Goal: Task Accomplishment & Management: Complete application form

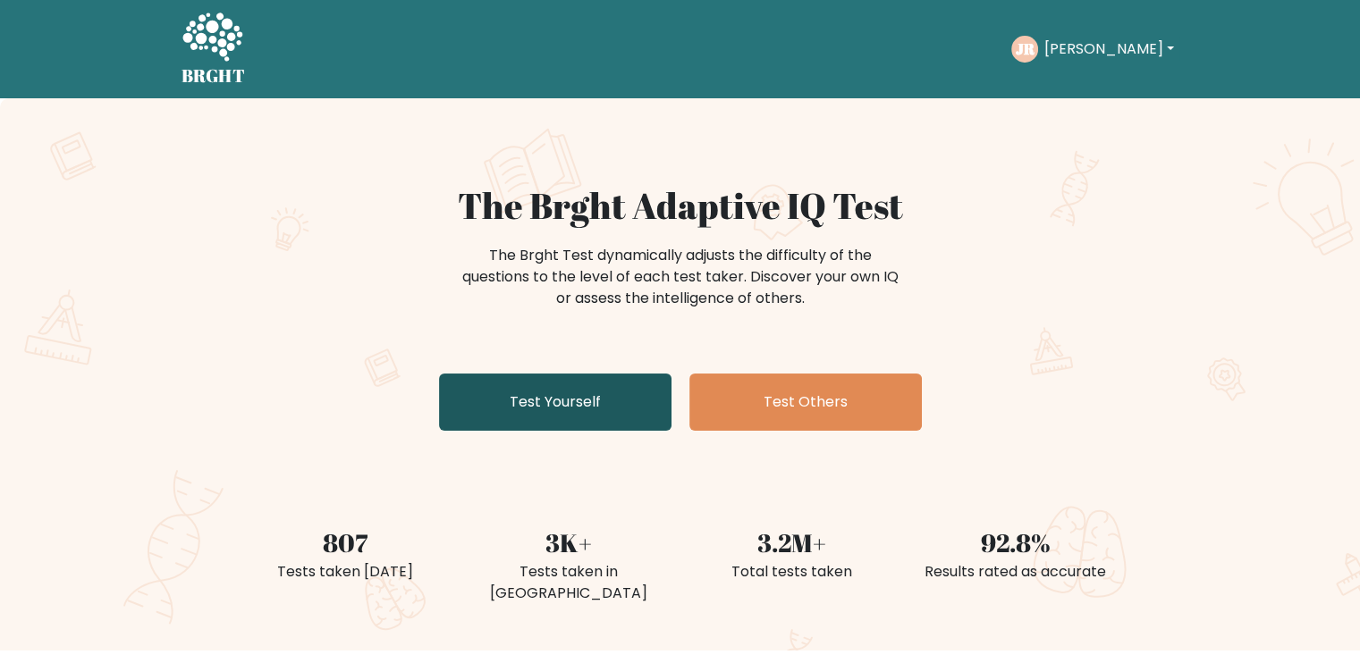
click at [604, 407] on link "Test Yourself" at bounding box center [555, 402] width 232 height 57
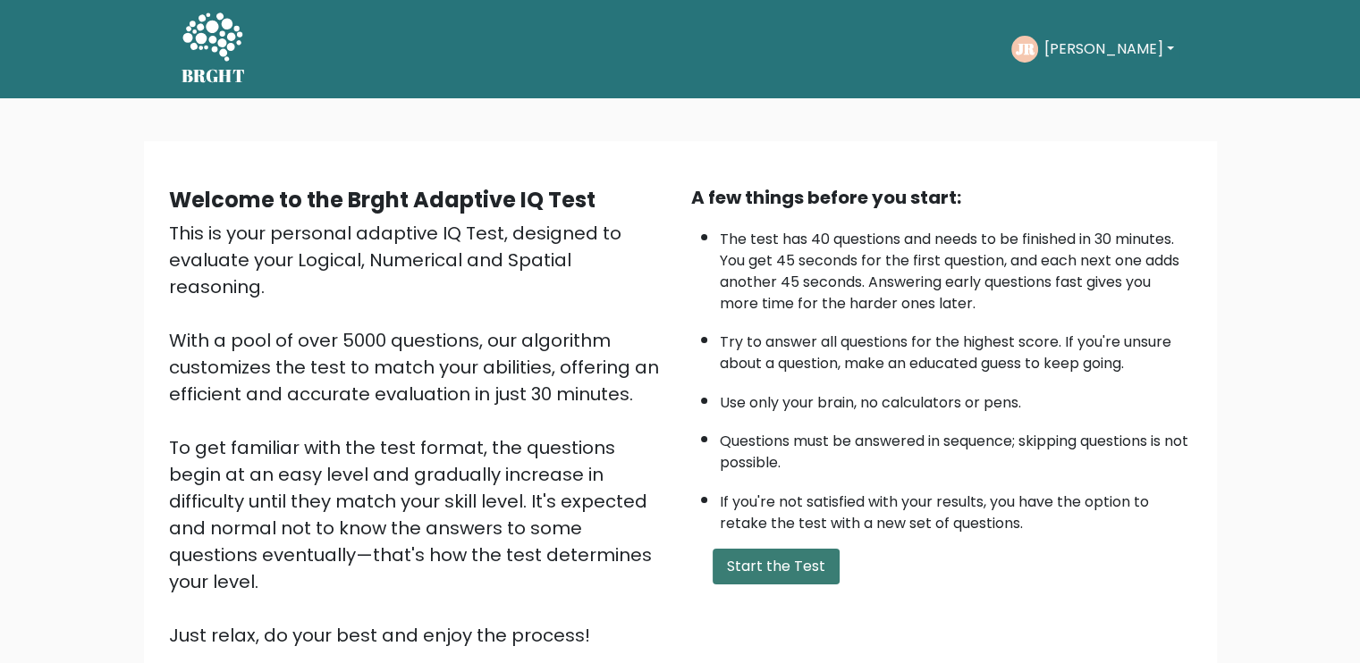
click at [772, 558] on button "Start the Test" at bounding box center [775, 567] width 127 height 36
click at [1094, 50] on button "John" at bounding box center [1108, 49] width 140 height 23
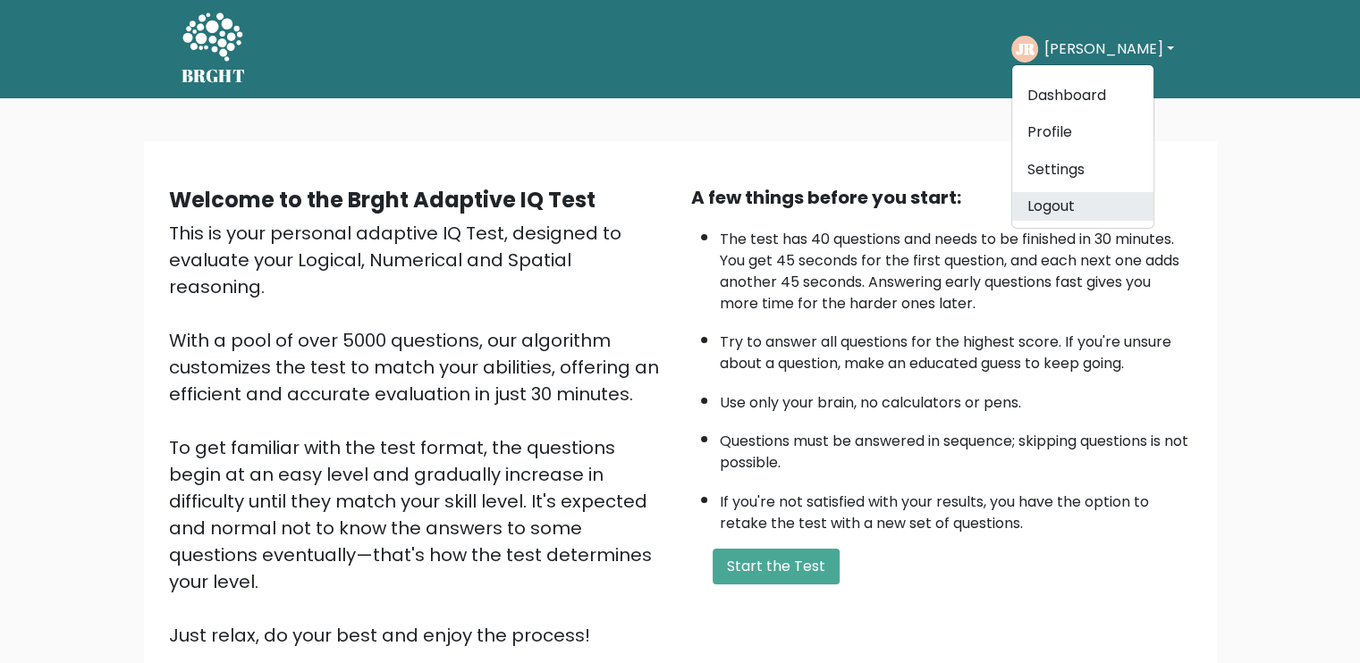
click at [1084, 196] on link "Logout" at bounding box center [1082, 206] width 141 height 29
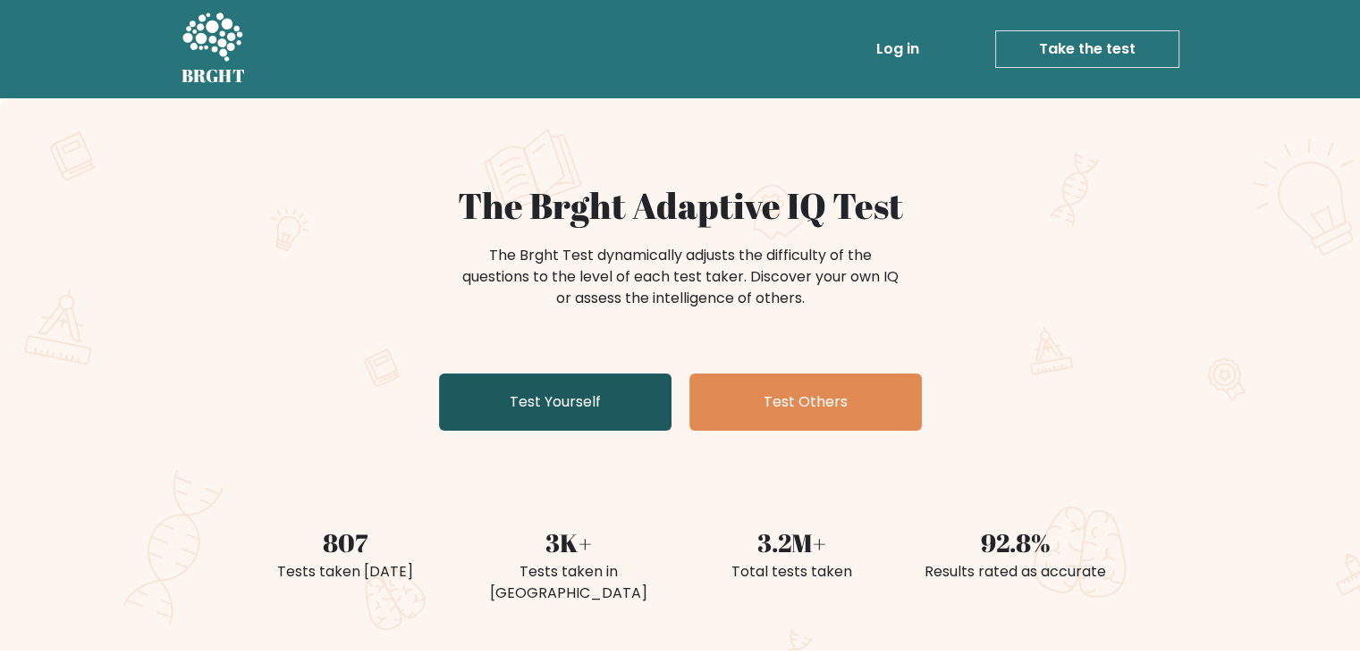
click at [533, 396] on link "Test Yourself" at bounding box center [555, 402] width 232 height 57
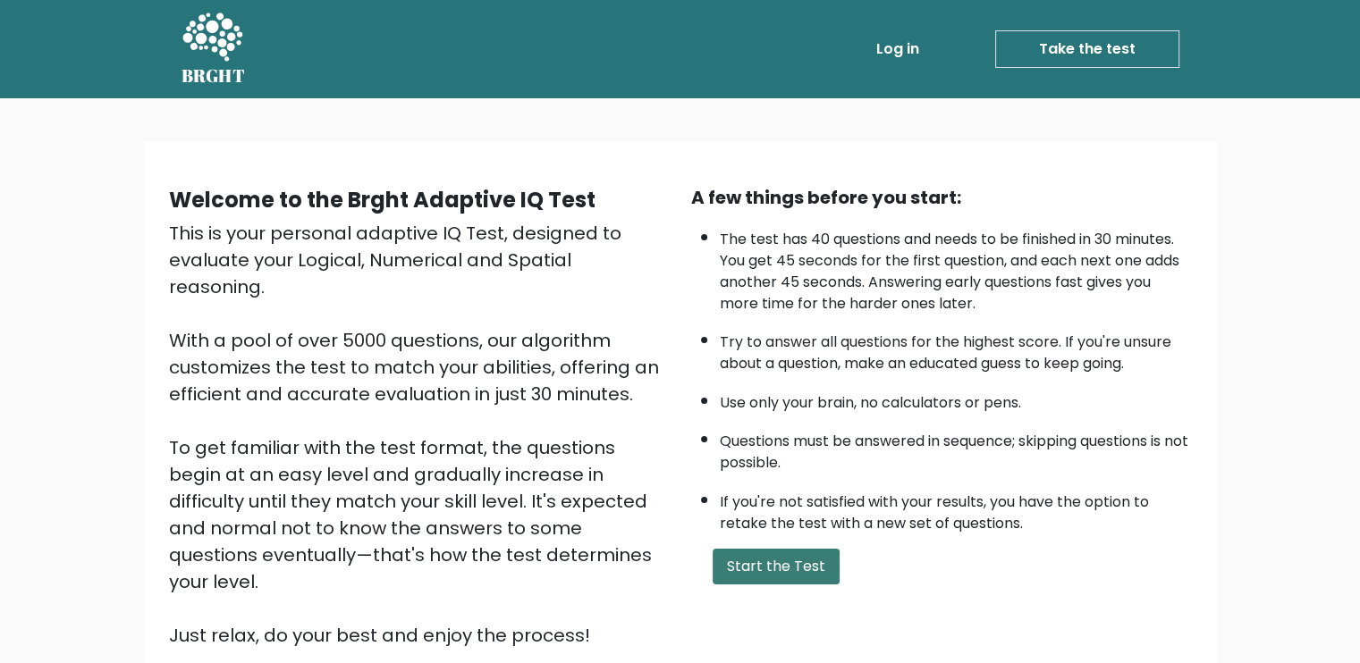
click at [762, 578] on button "Start the Test" at bounding box center [775, 567] width 127 height 36
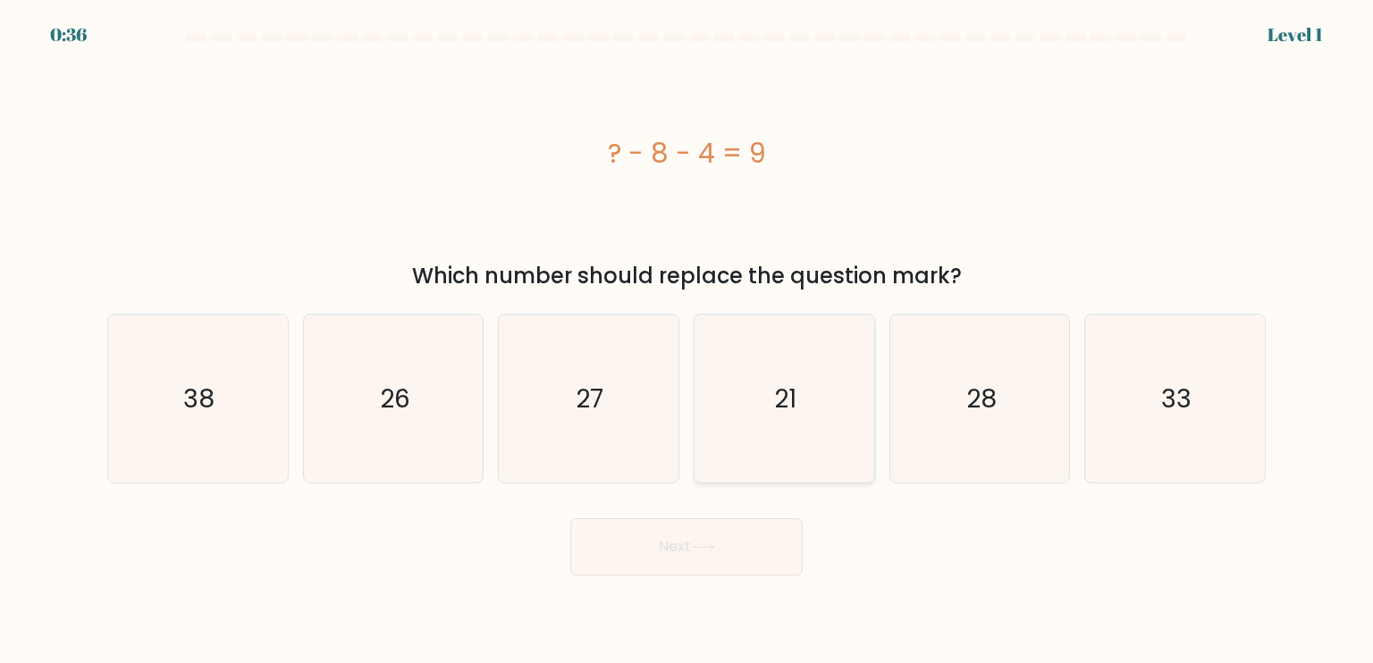
click at [793, 421] on icon "21" at bounding box center [784, 399] width 168 height 168
click at [687, 341] on input "d. 21" at bounding box center [687, 336] width 1 height 9
radio input "true"
click at [725, 532] on button "Next" at bounding box center [686, 547] width 232 height 57
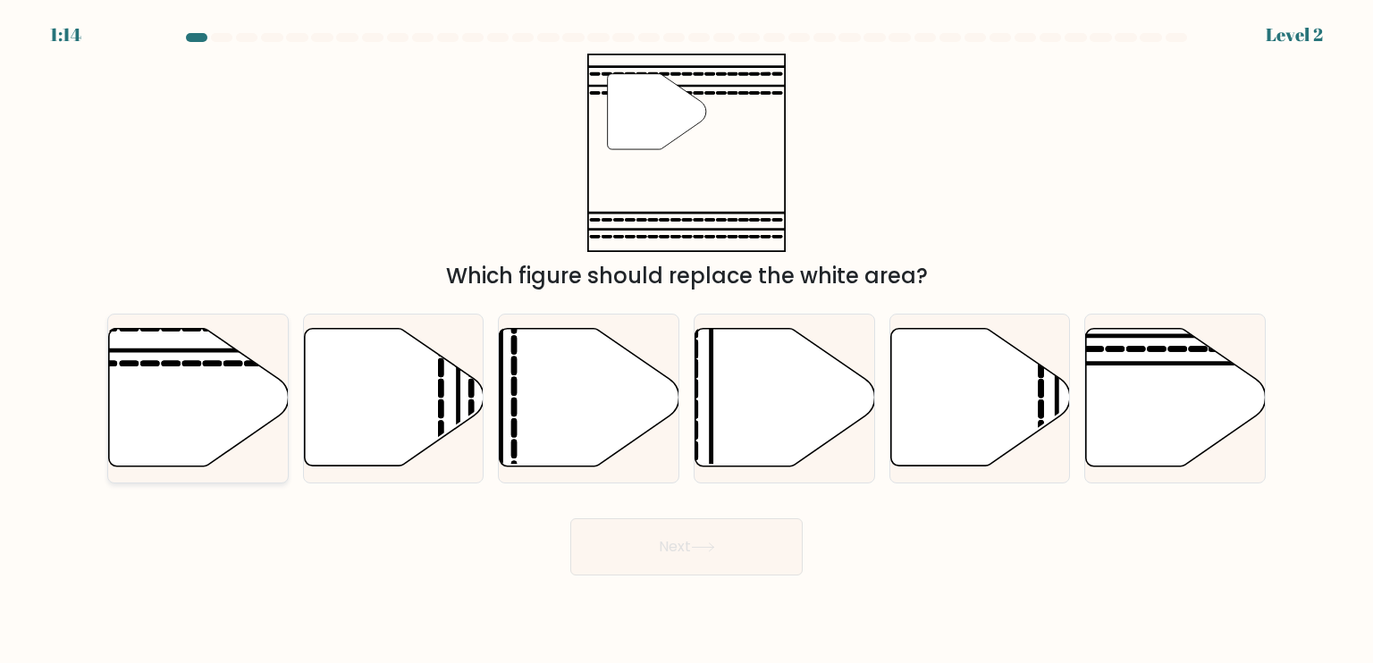
click at [196, 371] on icon at bounding box center [199, 398] width 180 height 138
click at [687, 341] on input "a." at bounding box center [687, 336] width 1 height 9
radio input "true"
click at [683, 551] on button "Next" at bounding box center [686, 547] width 232 height 57
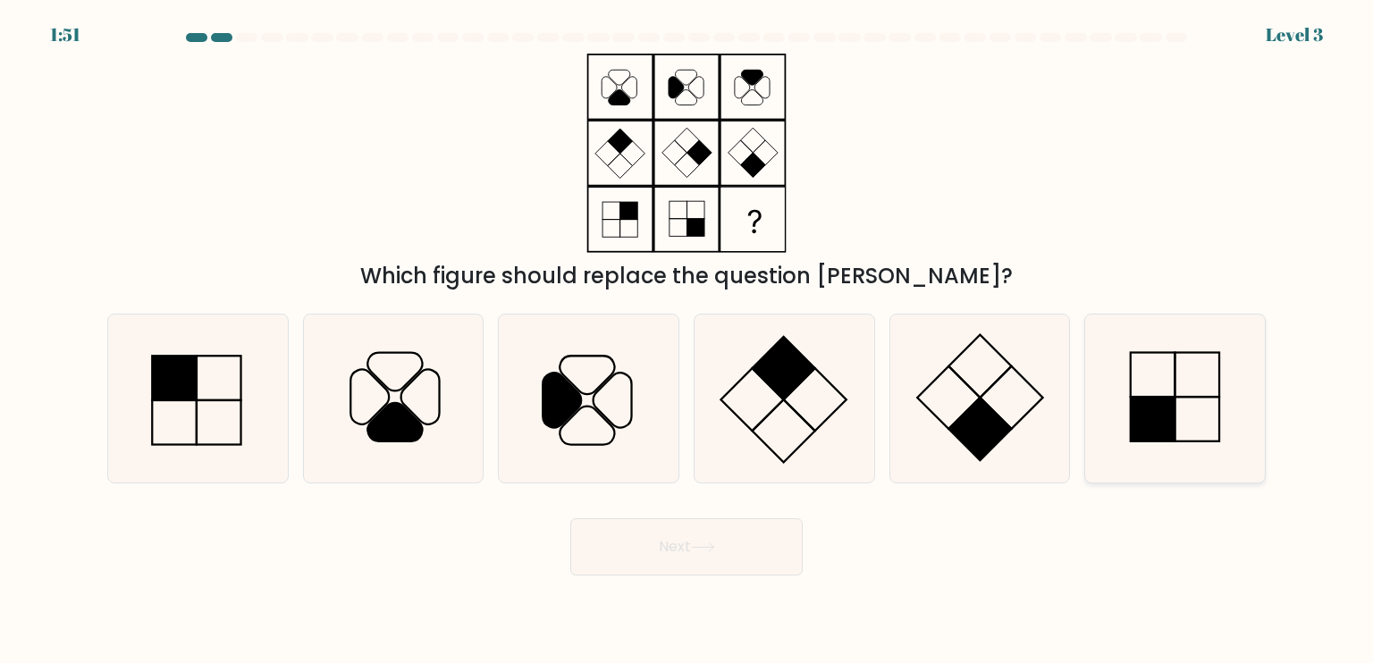
drag, startPoint x: 1152, startPoint y: 423, endPoint x: 1100, endPoint y: 436, distance: 53.6
click at [1151, 425] on rect at bounding box center [1153, 419] width 45 height 45
click at [687, 341] on input "f." at bounding box center [687, 336] width 1 height 9
radio input "true"
click at [624, 561] on button "Next" at bounding box center [686, 547] width 232 height 57
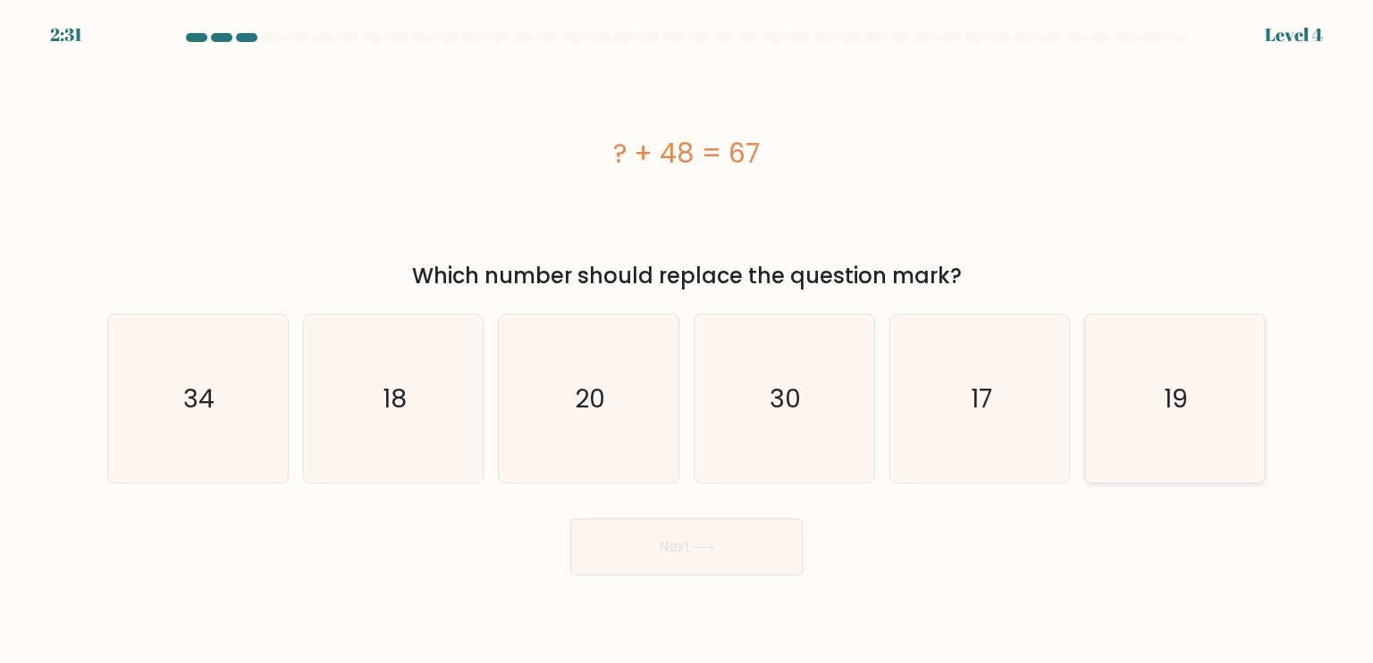
drag, startPoint x: 1215, startPoint y: 412, endPoint x: 1184, endPoint y: 416, distance: 31.5
click at [1211, 413] on icon "19" at bounding box center [1175, 399] width 168 height 168
click at [687, 341] on input "f. 19" at bounding box center [687, 336] width 1 height 9
radio input "true"
click at [737, 542] on button "Next" at bounding box center [686, 547] width 232 height 57
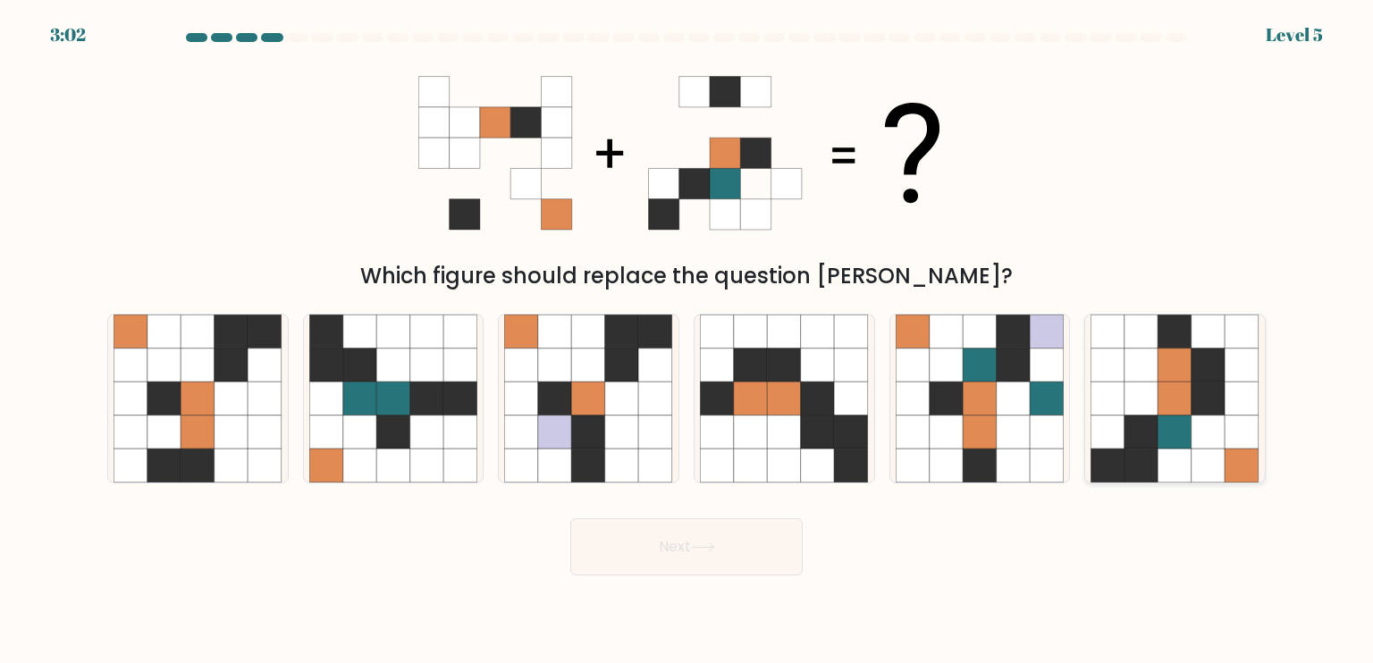
click at [1187, 359] on icon at bounding box center [1176, 366] width 34 height 34
click at [687, 341] on input "f." at bounding box center [687, 336] width 1 height 9
radio input "true"
click at [764, 534] on button "Next" at bounding box center [686, 547] width 232 height 57
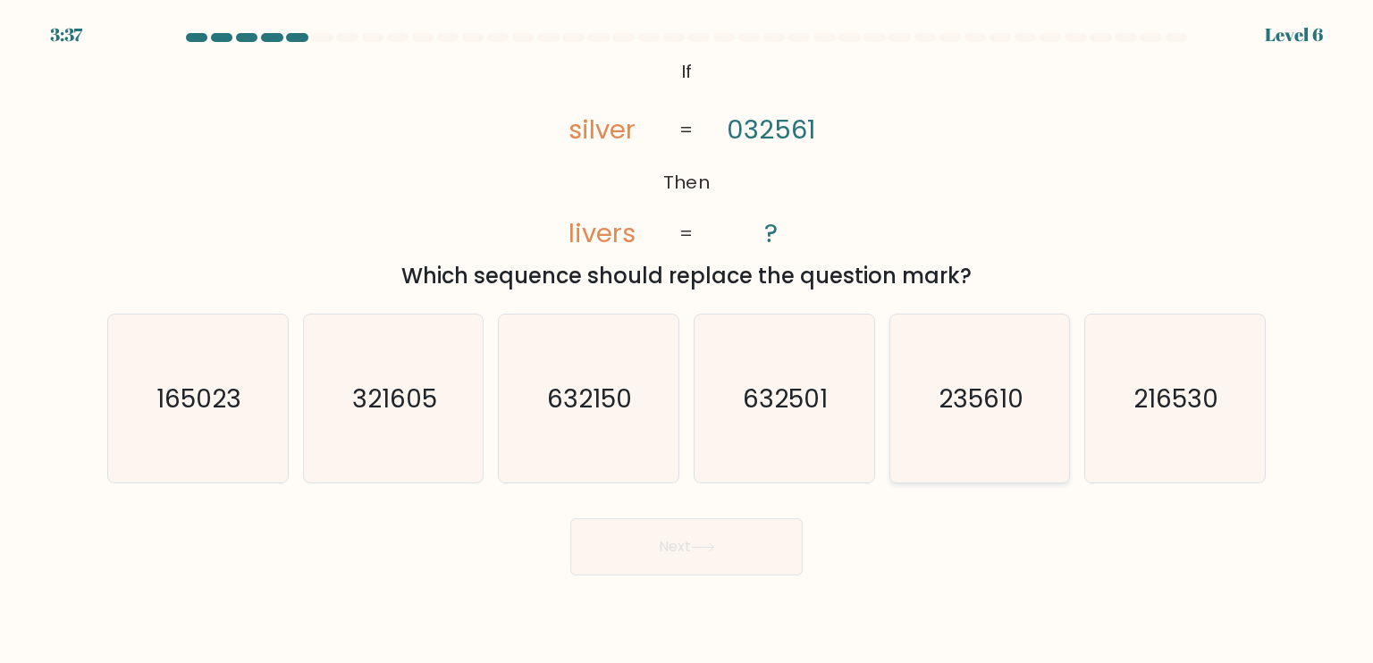
click at [932, 434] on icon "235610" at bounding box center [980, 399] width 168 height 168
click at [687, 341] on input "e. 235610" at bounding box center [687, 336] width 1 height 9
radio input "true"
click at [650, 548] on button "Next" at bounding box center [686, 547] width 232 height 57
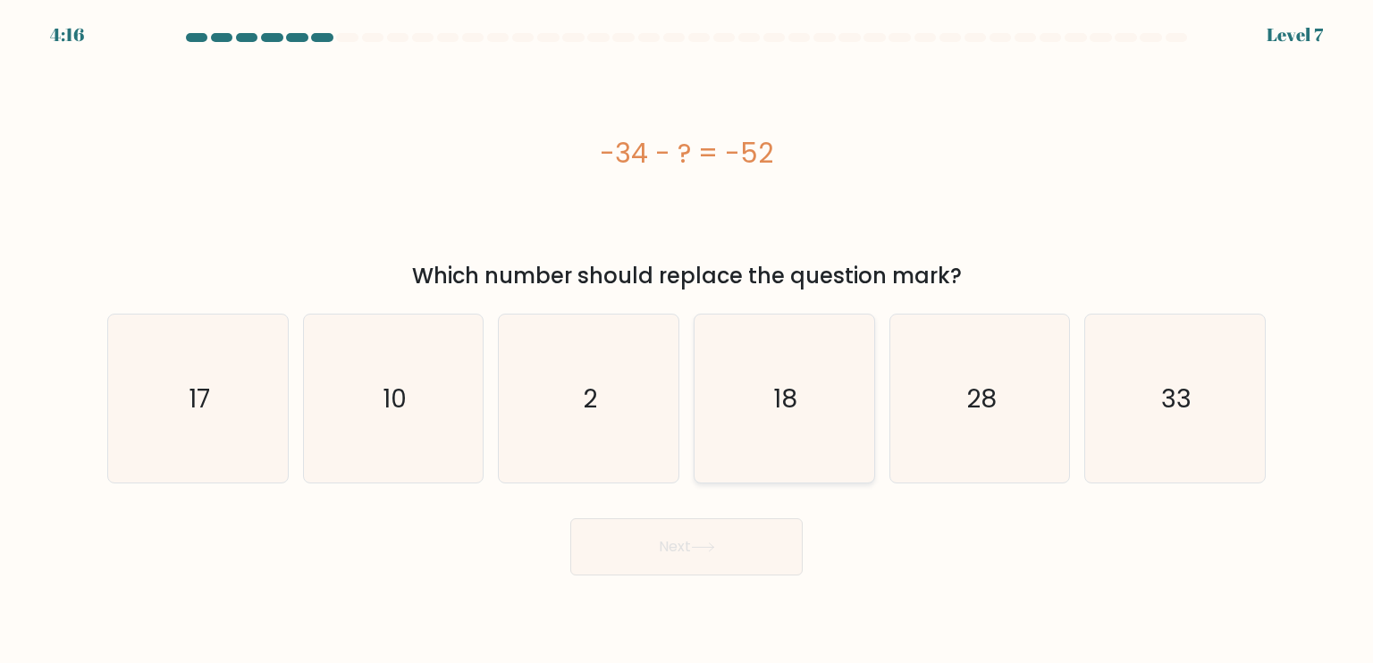
click at [784, 432] on icon "18" at bounding box center [784, 399] width 168 height 168
click at [687, 341] on input "d. 18" at bounding box center [687, 336] width 1 height 9
radio input "true"
click at [722, 547] on button "Next" at bounding box center [686, 547] width 232 height 57
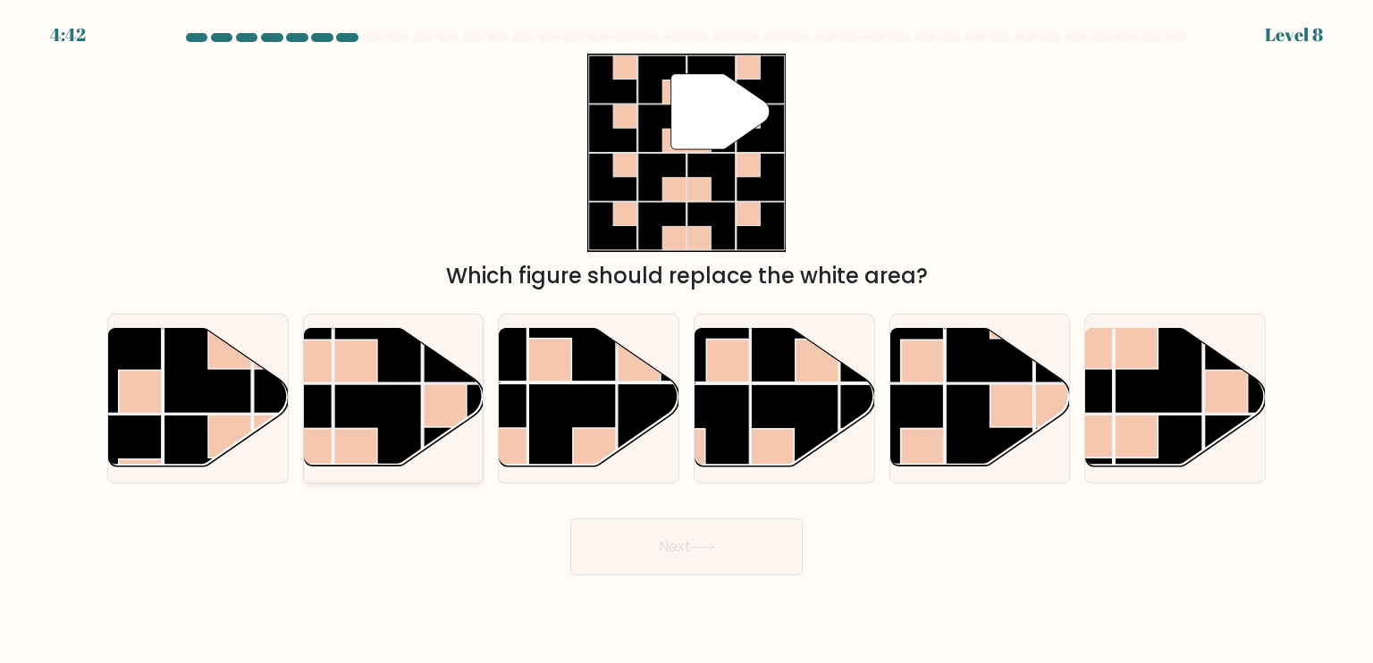
click at [394, 444] on rect at bounding box center [378, 428] width 88 height 88
click at [687, 341] on input "b." at bounding box center [687, 336] width 1 height 9
radio input "true"
click at [616, 527] on button "Next" at bounding box center [686, 547] width 232 height 57
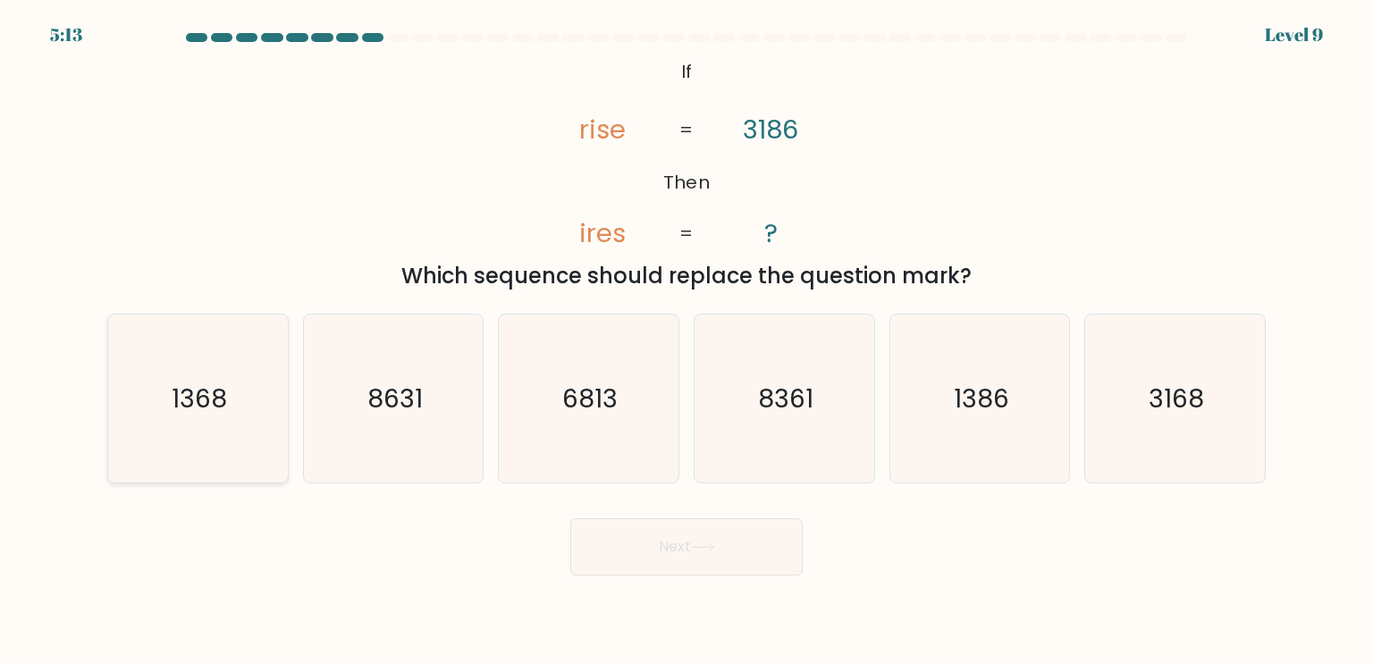
drag, startPoint x: 235, startPoint y: 386, endPoint x: 288, endPoint y: 409, distance: 57.3
click at [239, 392] on icon "1368" at bounding box center [198, 399] width 168 height 168
click at [687, 341] on input "a. 1368" at bounding box center [687, 336] width 1 height 9
radio input "true"
click at [633, 532] on button "Next" at bounding box center [686, 547] width 232 height 57
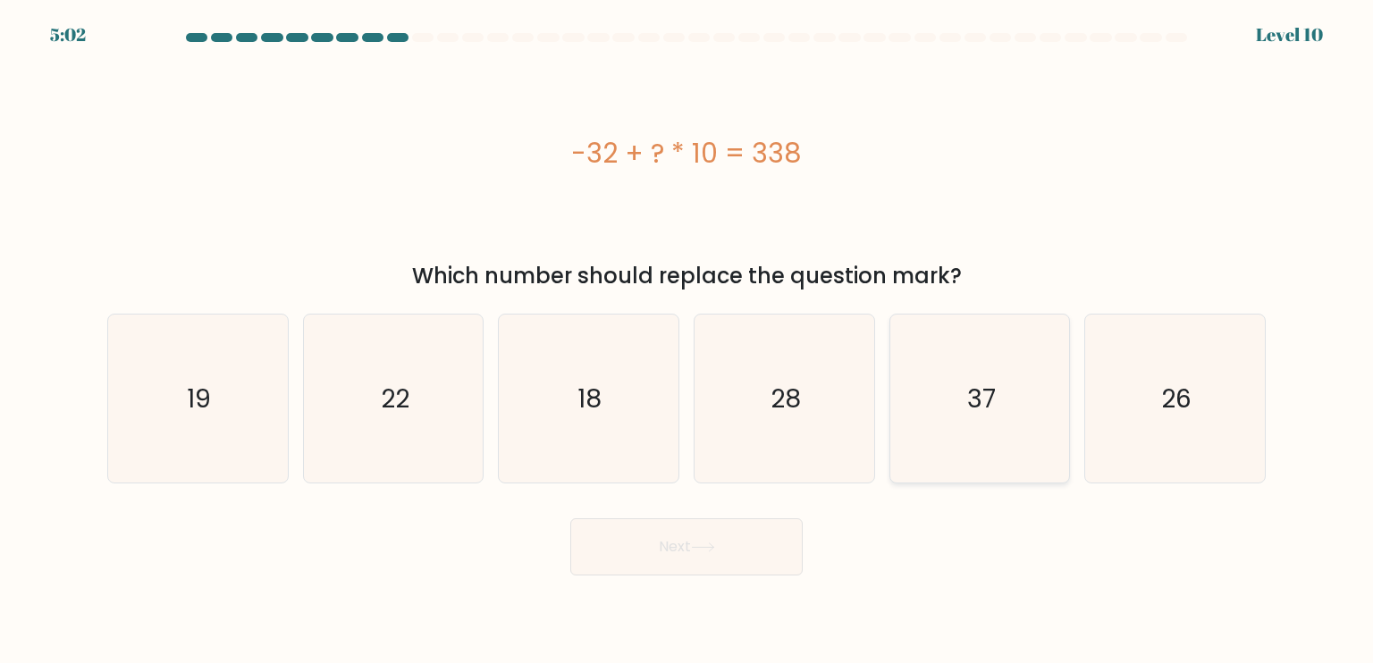
click at [1018, 421] on icon "37" at bounding box center [980, 399] width 168 height 168
click at [687, 341] on input "e. 37" at bounding box center [687, 336] width 1 height 9
radio input "true"
click at [698, 538] on button "Next" at bounding box center [686, 547] width 232 height 57
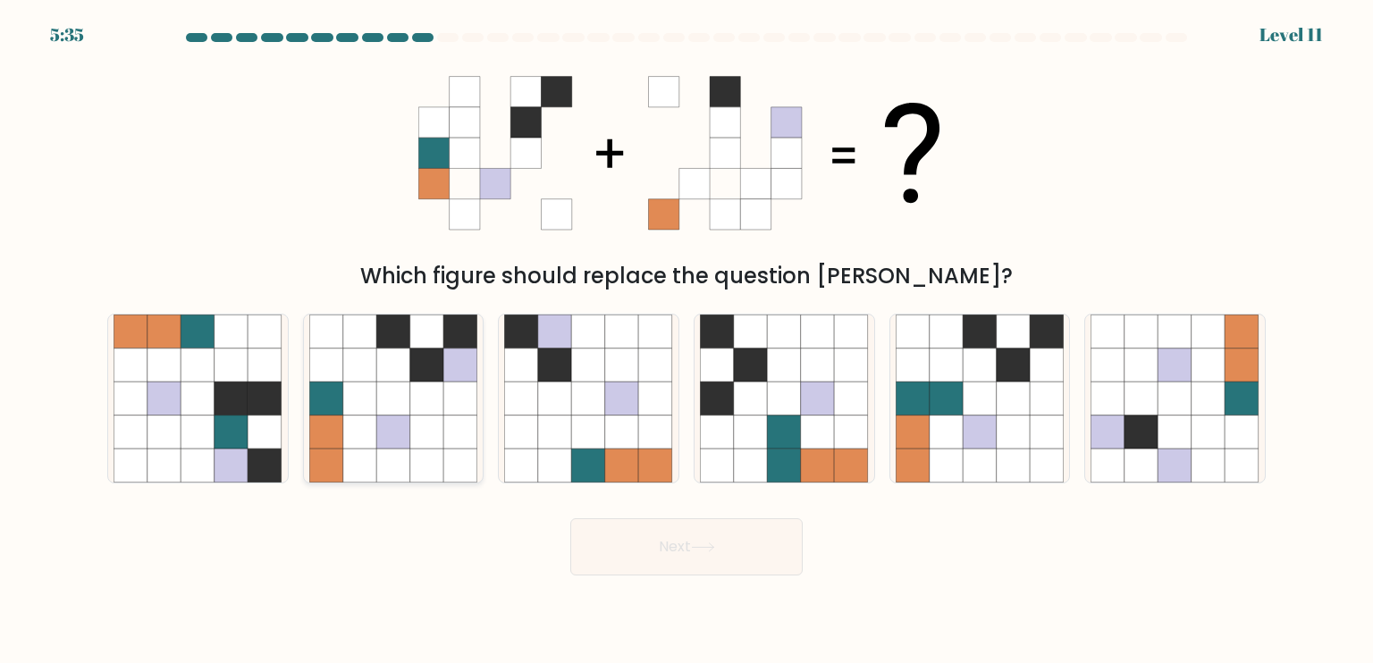
click at [365, 411] on icon at bounding box center [360, 399] width 34 height 34
click at [687, 341] on input "b." at bounding box center [687, 336] width 1 height 9
radio input "true"
click at [672, 540] on button "Next" at bounding box center [686, 547] width 232 height 57
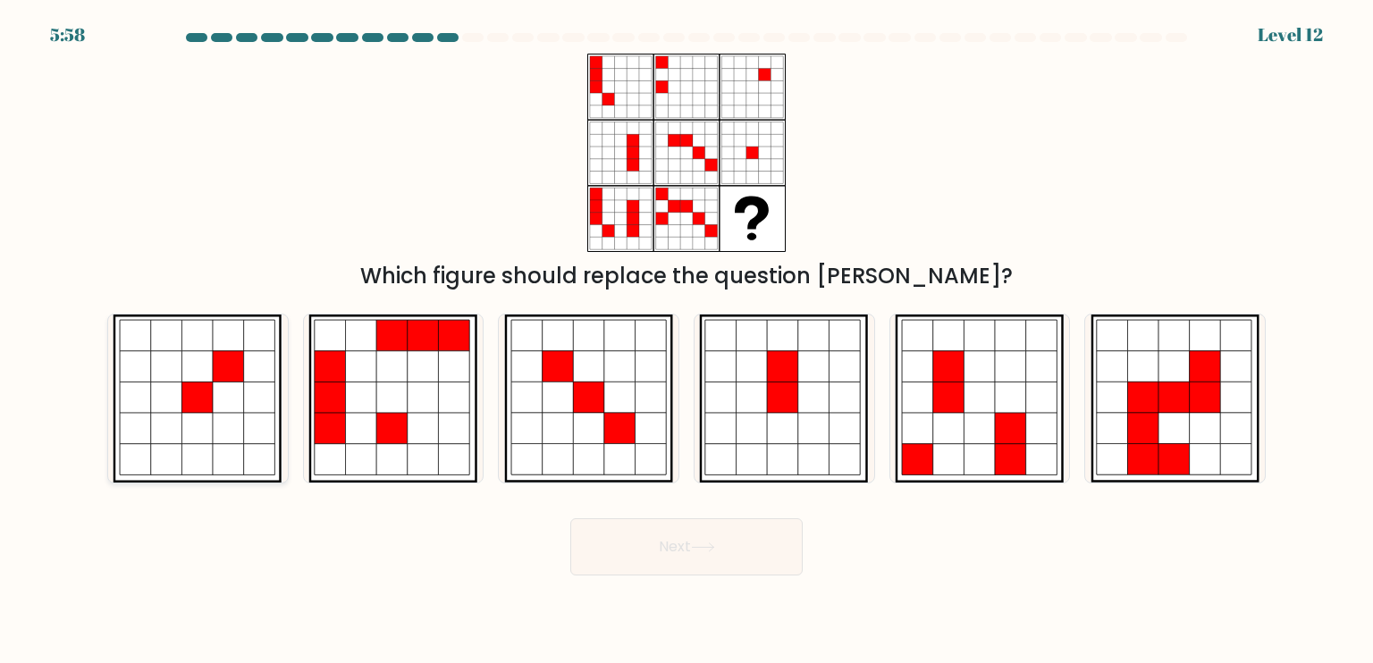
click at [240, 414] on icon at bounding box center [229, 428] width 31 height 31
click at [687, 341] on input "a." at bounding box center [687, 336] width 1 height 9
radio input "true"
click at [604, 532] on button "Next" at bounding box center [686, 547] width 232 height 57
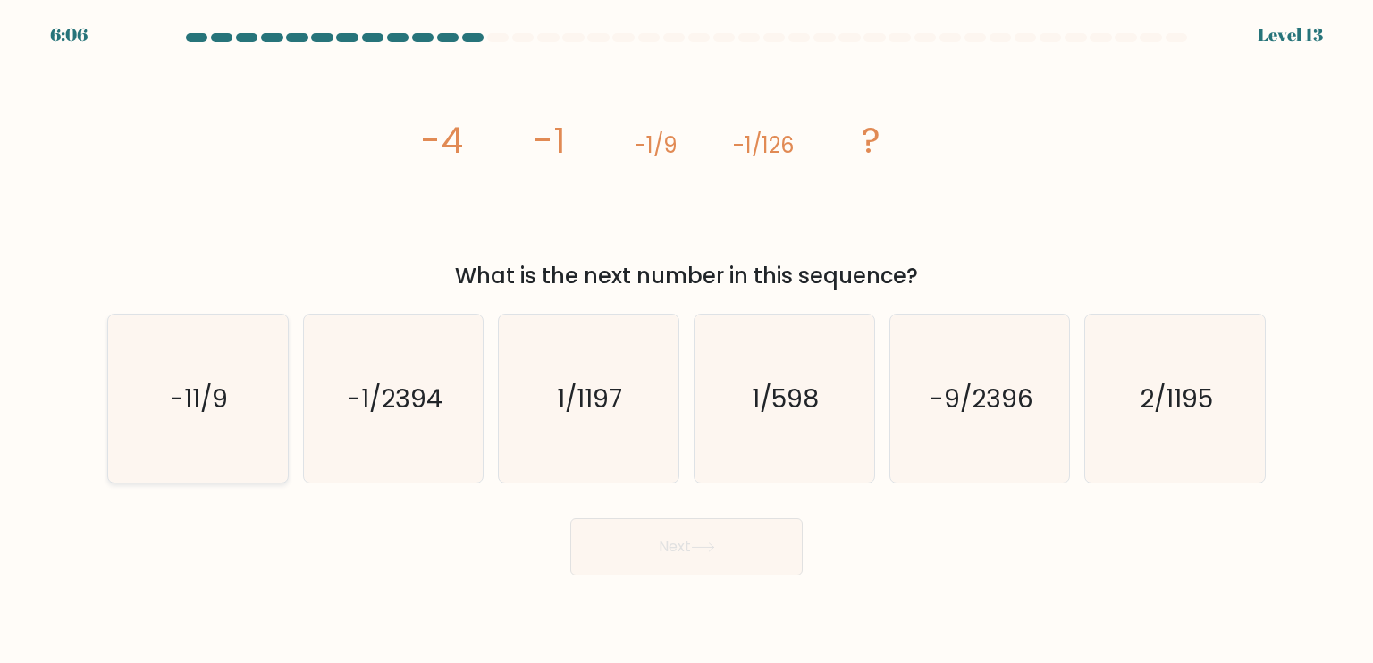
click at [230, 376] on icon "-11/9" at bounding box center [198, 399] width 168 height 168
click at [687, 341] on input "a. -11/9" at bounding box center [687, 336] width 1 height 9
radio input "true"
click at [699, 546] on icon at bounding box center [703, 548] width 24 height 10
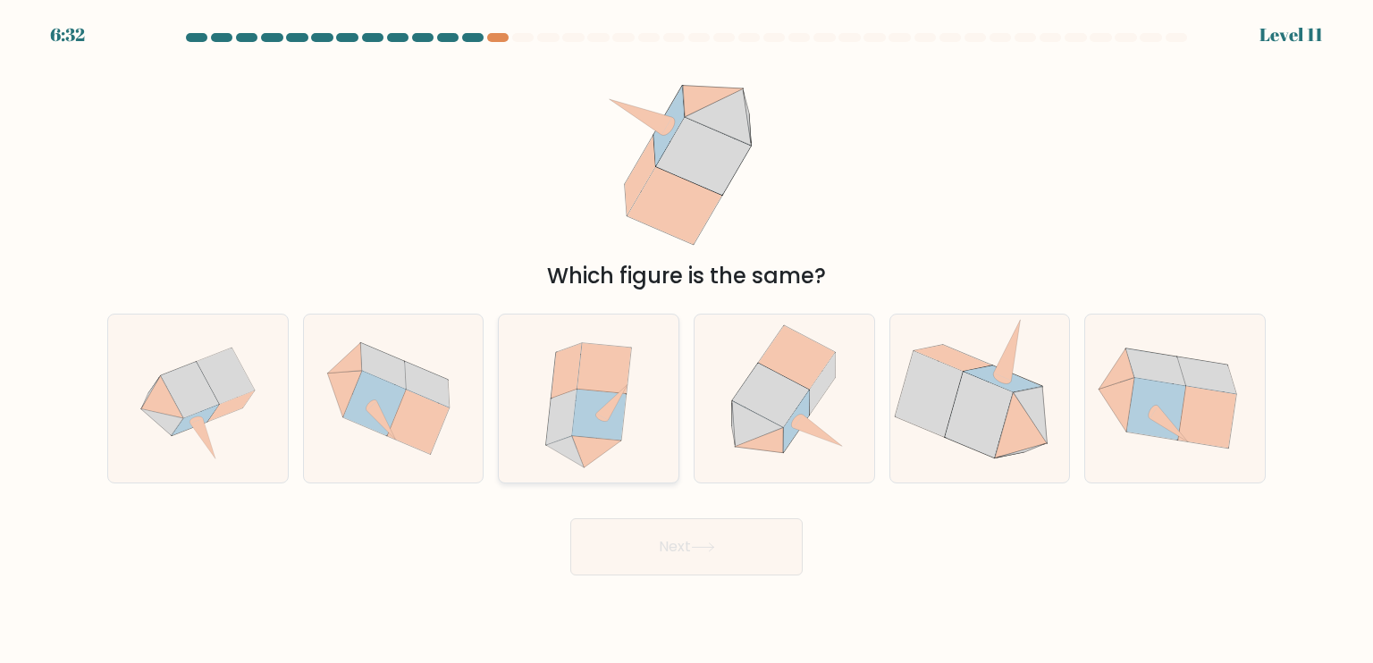
click at [586, 386] on icon at bounding box center [605, 368] width 55 height 51
click at [687, 341] on input "c." at bounding box center [687, 336] width 1 height 9
radio input "true"
click at [628, 561] on button "Next" at bounding box center [686, 547] width 232 height 57
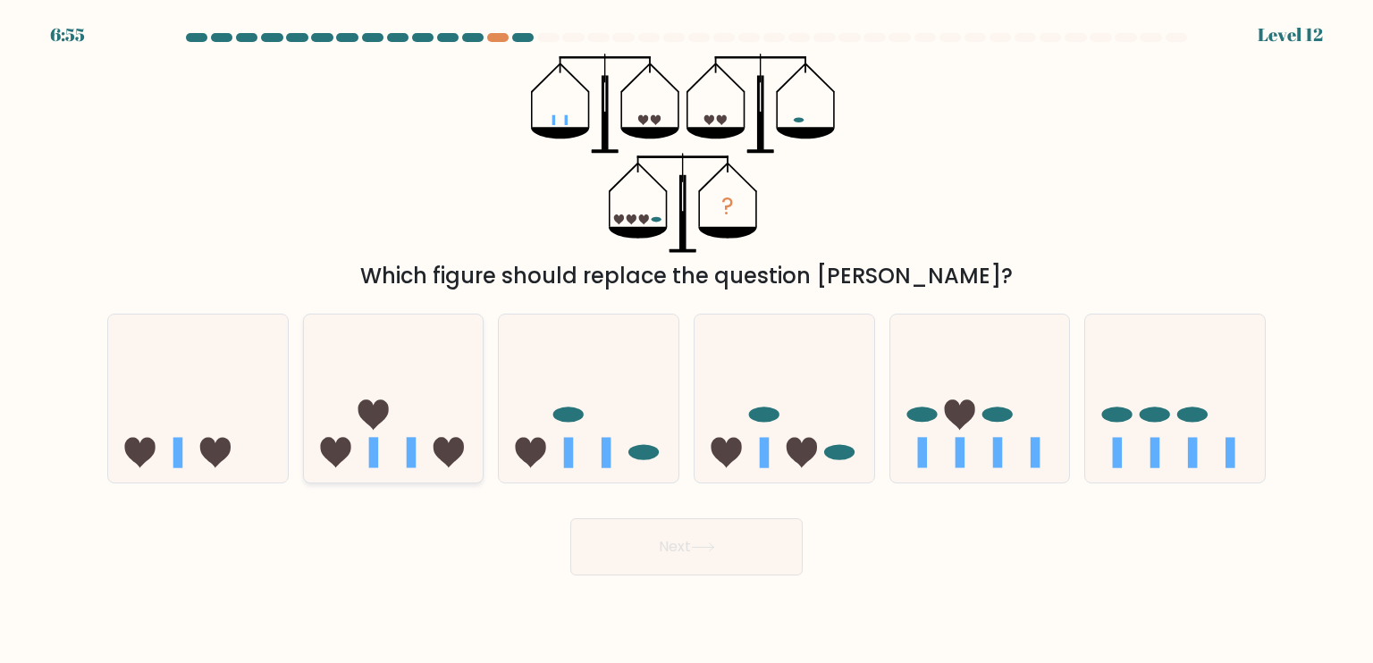
click at [399, 439] on icon at bounding box center [394, 399] width 180 height 148
click at [687, 341] on input "b." at bounding box center [687, 336] width 1 height 9
radio input "true"
click at [647, 558] on button "Next" at bounding box center [686, 547] width 232 height 57
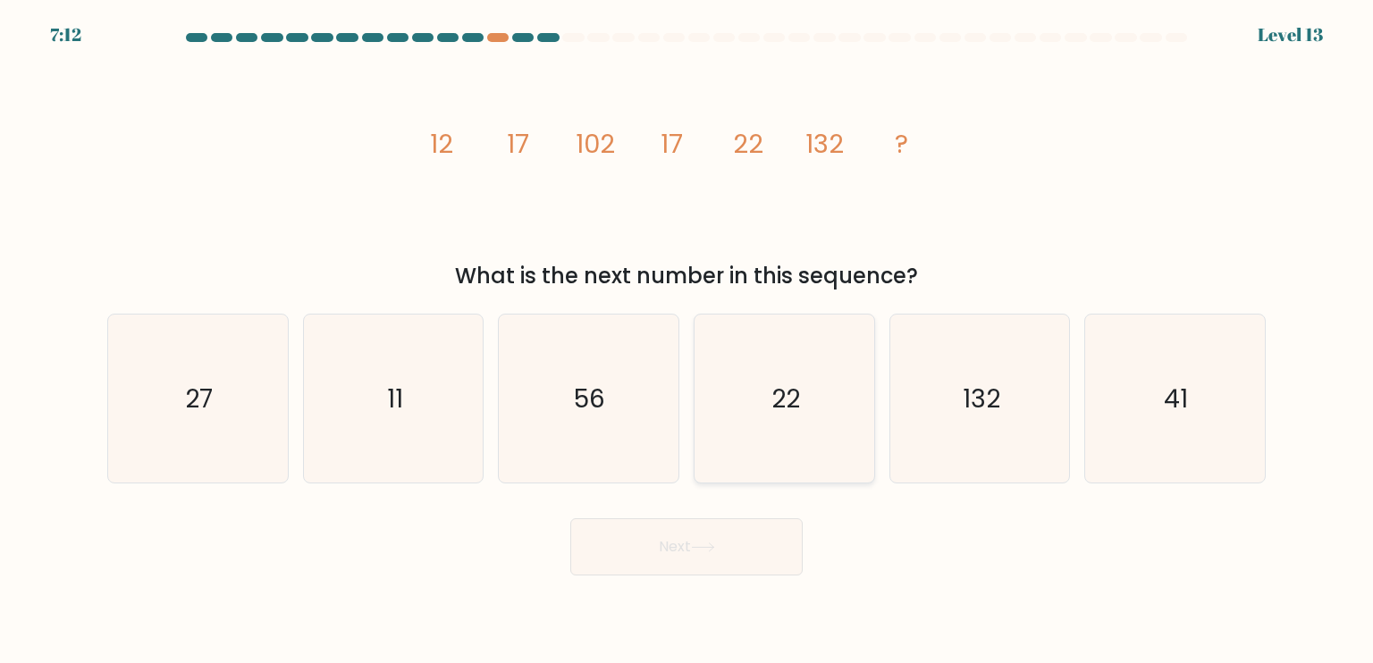
click at [762, 419] on icon "22" at bounding box center [784, 399] width 168 height 168
click at [687, 341] on input "d. 22" at bounding box center [687, 336] width 1 height 9
radio input "true"
click at [684, 546] on button "Next" at bounding box center [686, 547] width 232 height 57
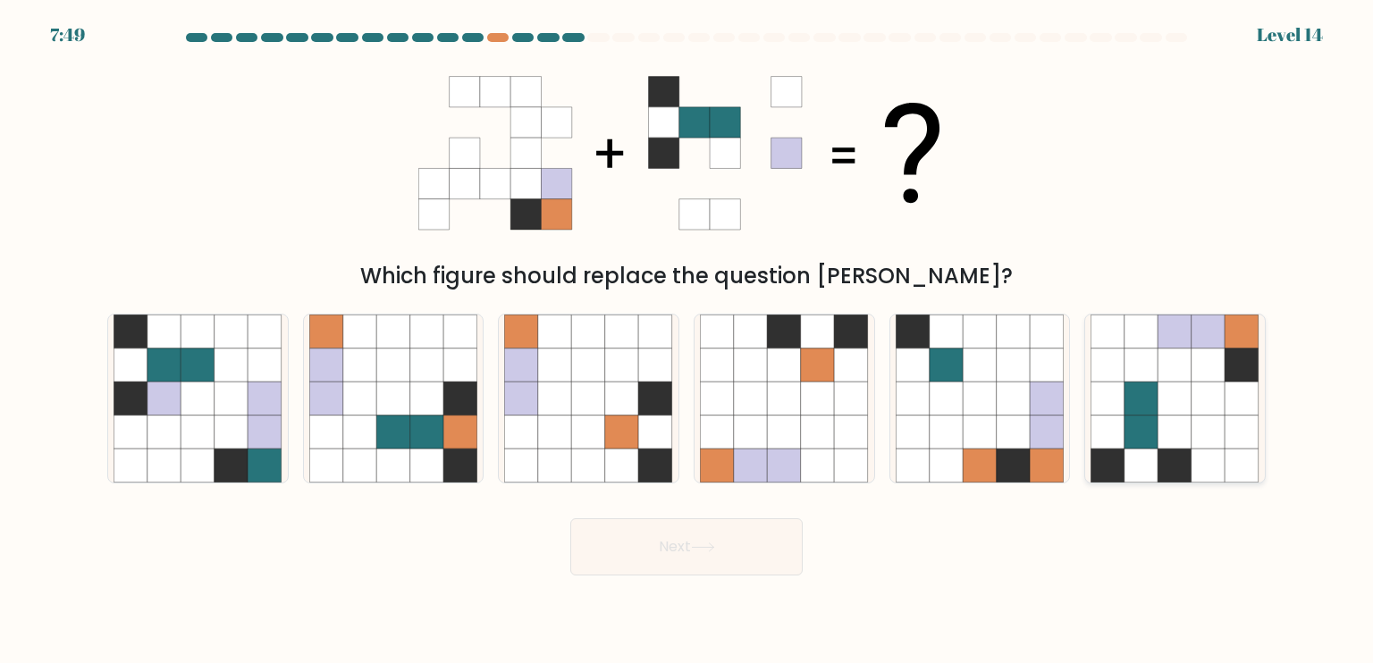
click at [1201, 425] on icon at bounding box center [1209, 433] width 34 height 34
click at [687, 341] on input "f." at bounding box center [687, 336] width 1 height 9
radio input "true"
click at [728, 556] on button "Next" at bounding box center [686, 547] width 232 height 57
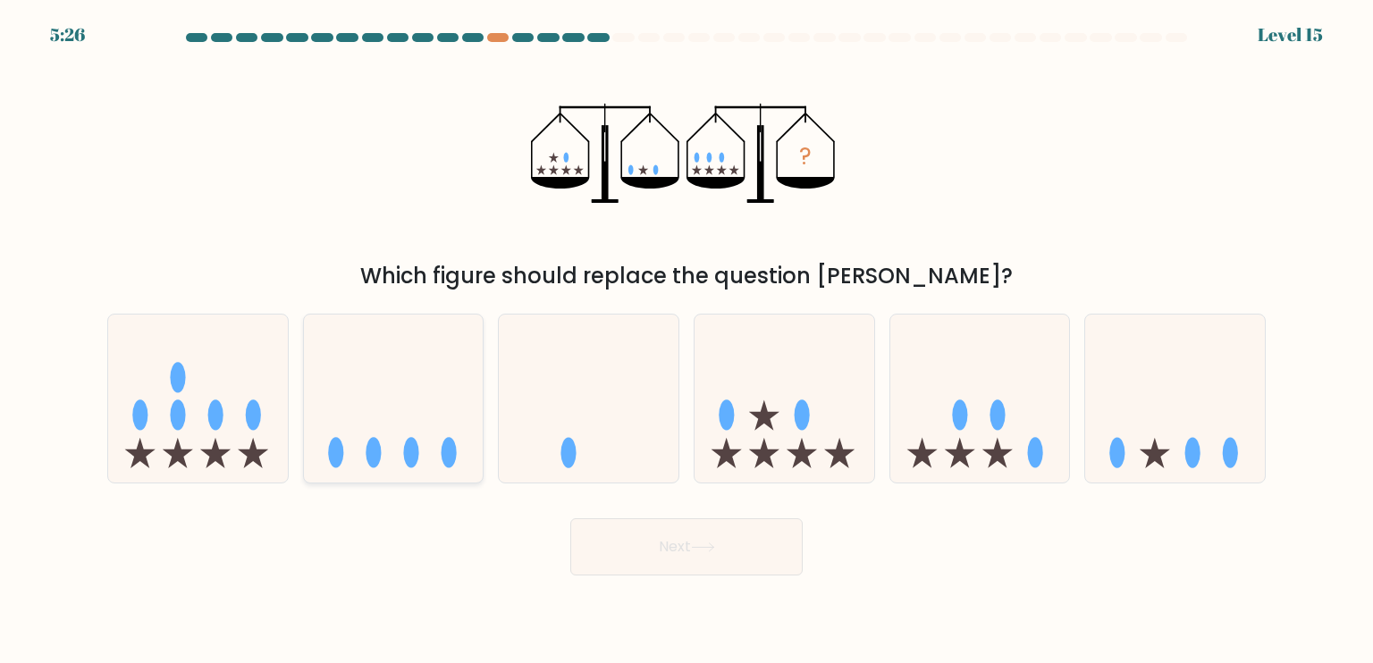
click at [438, 417] on icon at bounding box center [394, 399] width 180 height 148
click at [687, 341] on input "b." at bounding box center [687, 336] width 1 height 9
radio input "true"
click at [640, 546] on button "Next" at bounding box center [686, 547] width 232 height 57
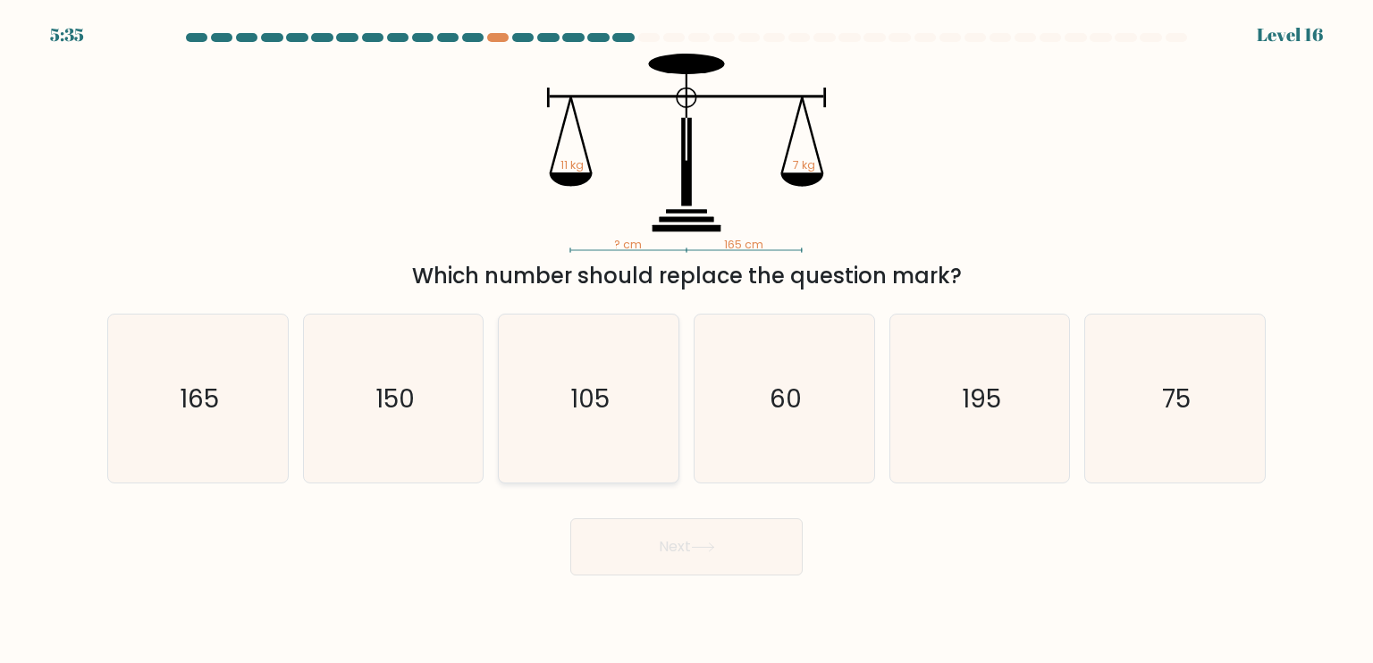
click at [541, 446] on icon "105" at bounding box center [588, 399] width 168 height 168
click at [687, 341] on input "c. 105" at bounding box center [687, 336] width 1 height 9
radio input "true"
click at [595, 534] on button "Next" at bounding box center [686, 547] width 232 height 57
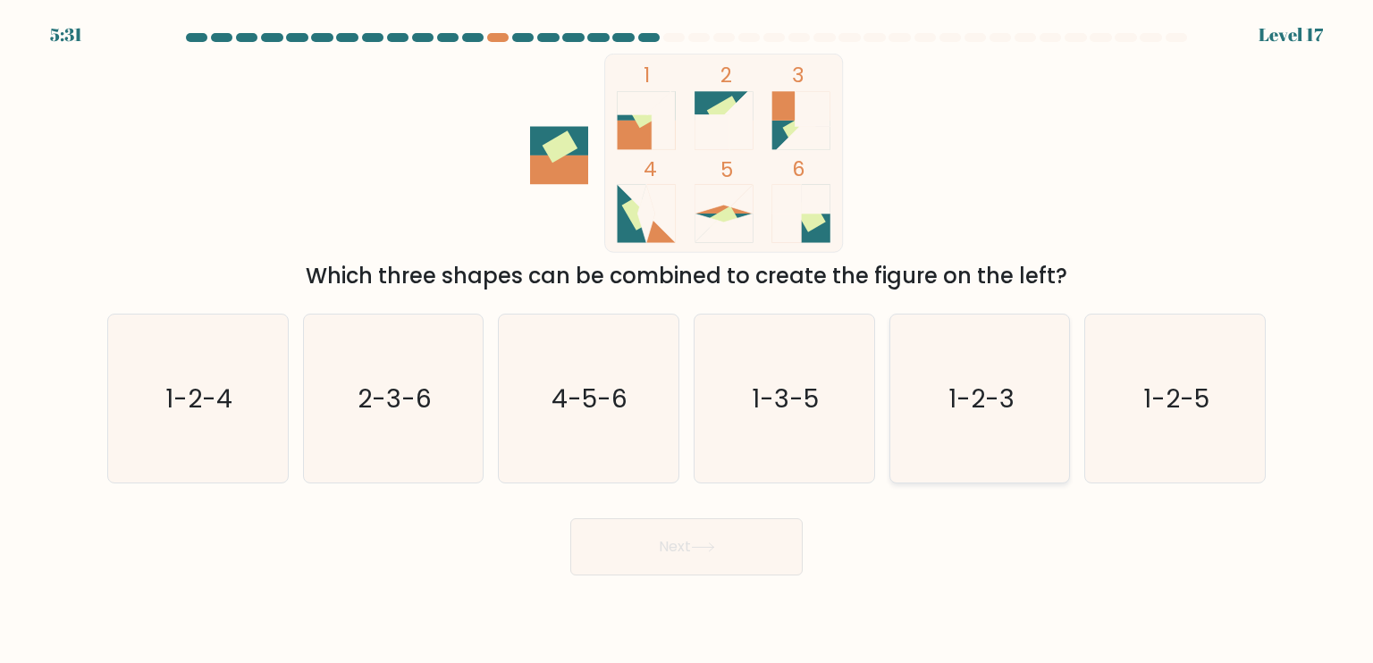
click at [934, 447] on icon "1-2-3" at bounding box center [980, 399] width 168 height 168
click at [687, 341] on input "e. 1-2-3" at bounding box center [687, 336] width 1 height 9
radio input "true"
click at [747, 543] on button "Next" at bounding box center [686, 547] width 232 height 57
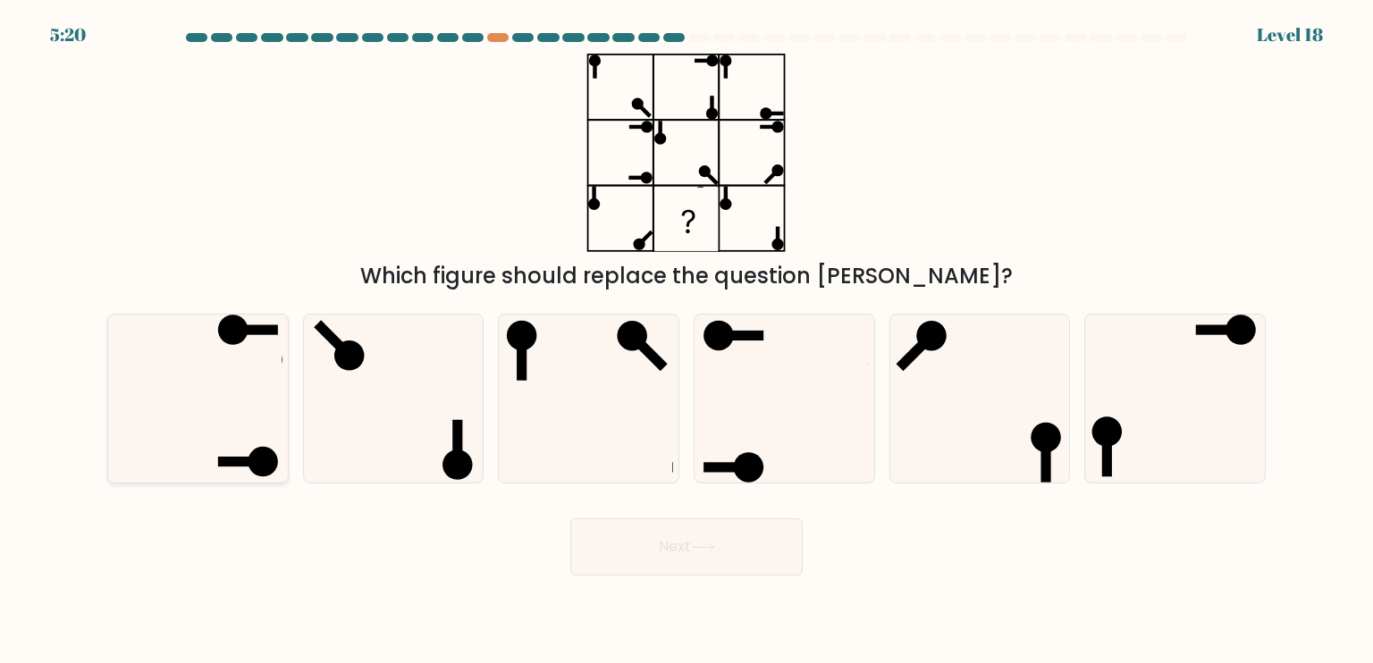
drag, startPoint x: 166, startPoint y: 438, endPoint x: 182, endPoint y: 439, distance: 16.1
click at [167, 438] on icon at bounding box center [198, 399] width 168 height 168
click at [687, 341] on input "a." at bounding box center [687, 336] width 1 height 9
radio input "true"
drag, startPoint x: 649, startPoint y: 556, endPoint x: 584, endPoint y: 519, distance: 74.8
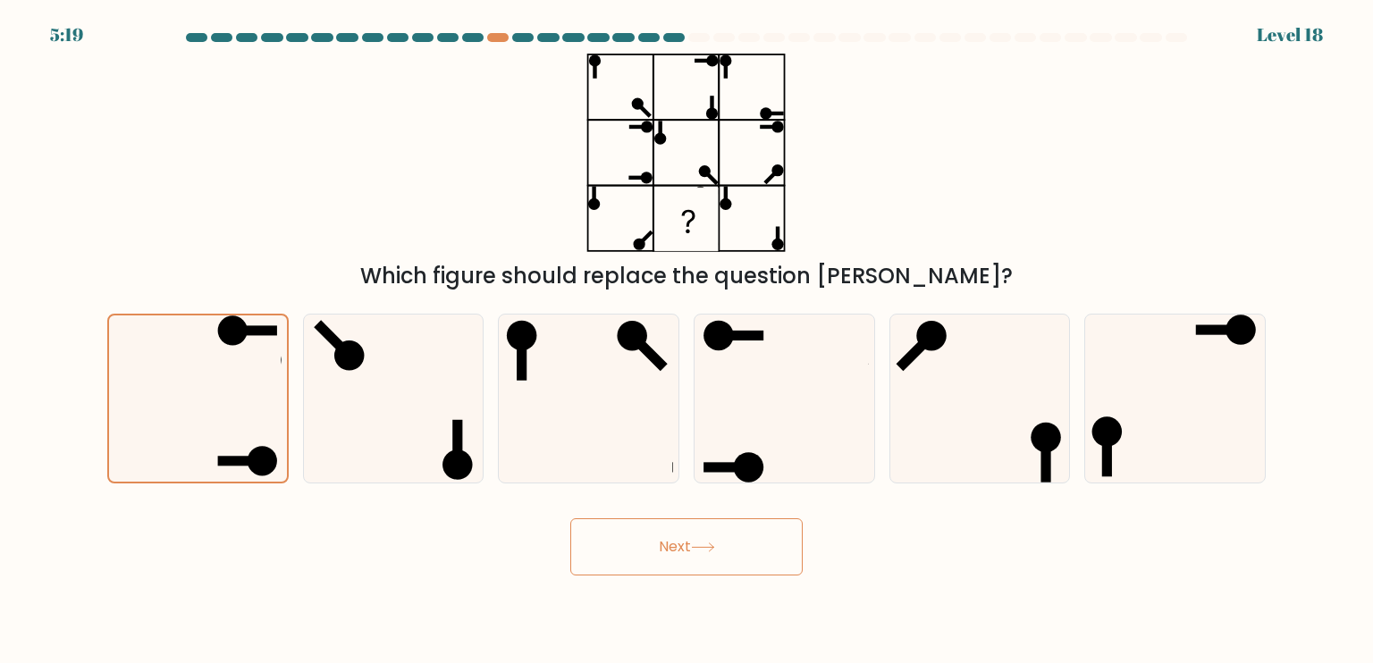
click at [648, 556] on button "Next" at bounding box center [686, 547] width 232 height 57
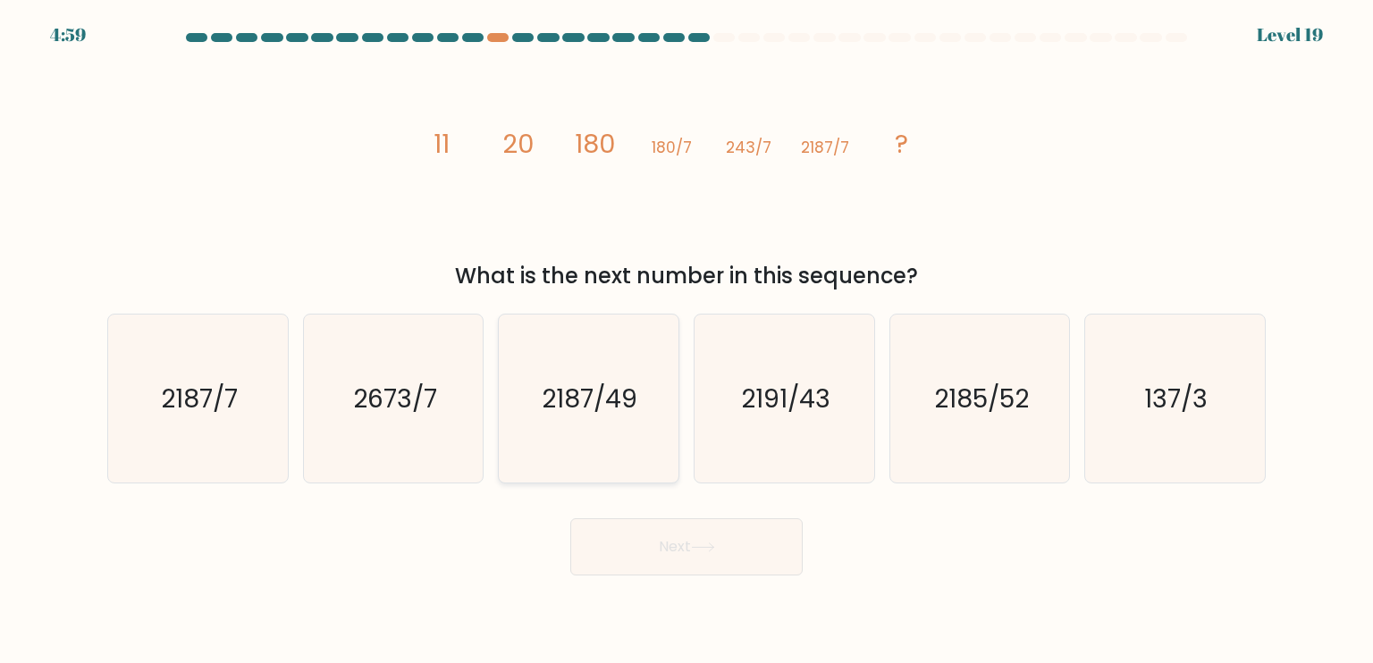
click at [545, 400] on text "2187/49" at bounding box center [591, 398] width 96 height 36
click at [687, 341] on input "c. 2187/49" at bounding box center [687, 336] width 1 height 9
radio input "true"
click at [653, 538] on button "Next" at bounding box center [686, 547] width 232 height 57
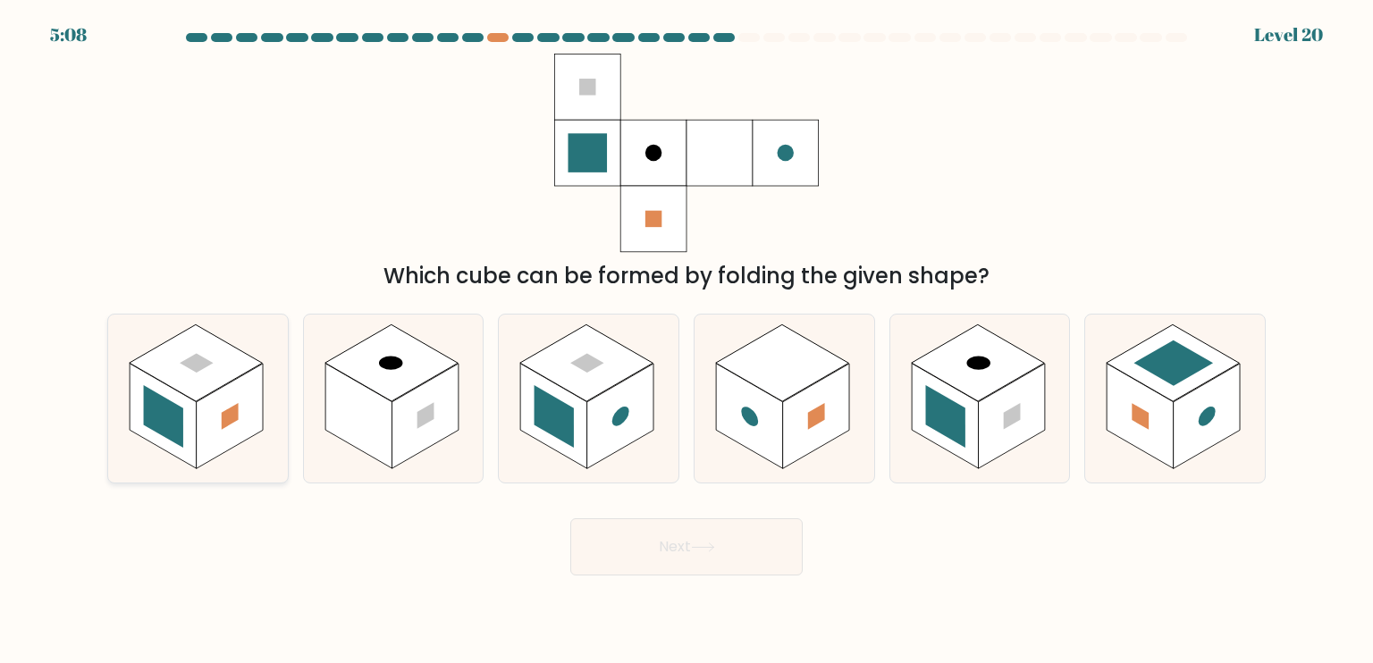
click at [254, 380] on rect at bounding box center [230, 416] width 67 height 105
click at [687, 341] on input "a." at bounding box center [687, 336] width 1 height 9
radio input "true"
click at [656, 554] on button "Next" at bounding box center [686, 547] width 232 height 57
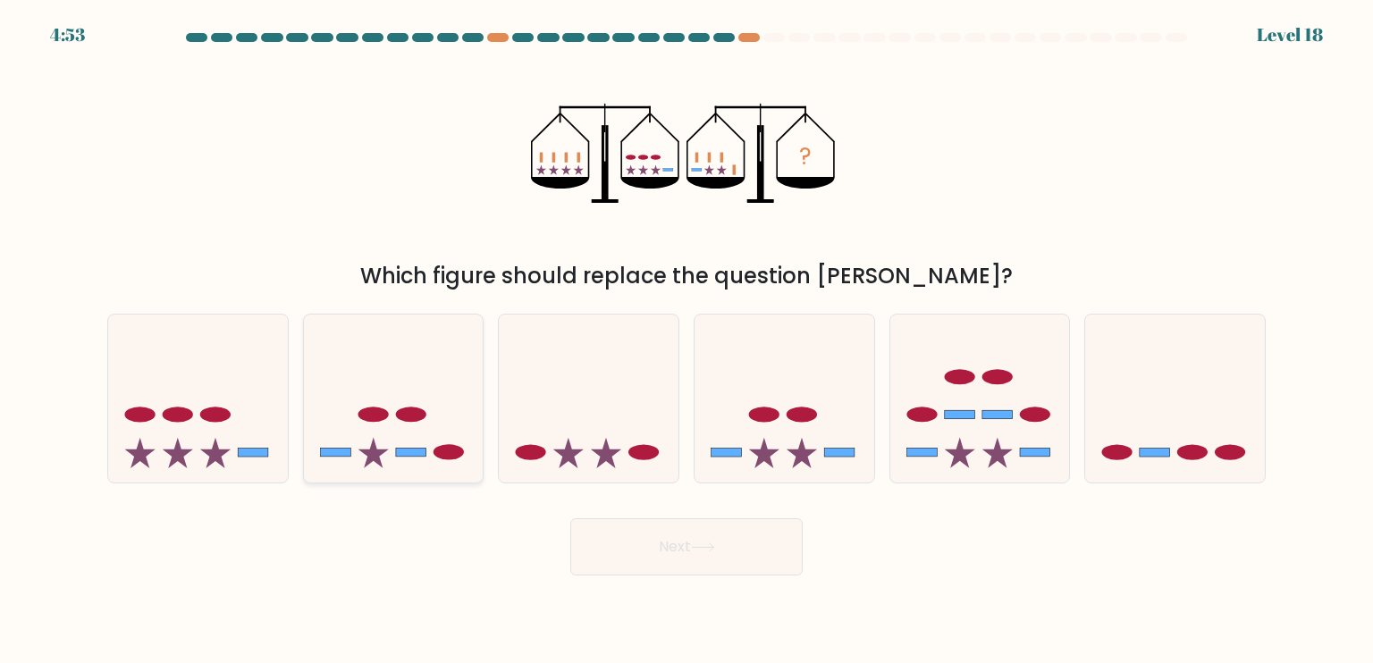
click at [395, 406] on icon at bounding box center [394, 399] width 180 height 148
click at [687, 341] on input "b." at bounding box center [687, 336] width 1 height 9
radio input "true"
click at [628, 547] on button "Next" at bounding box center [686, 547] width 232 height 57
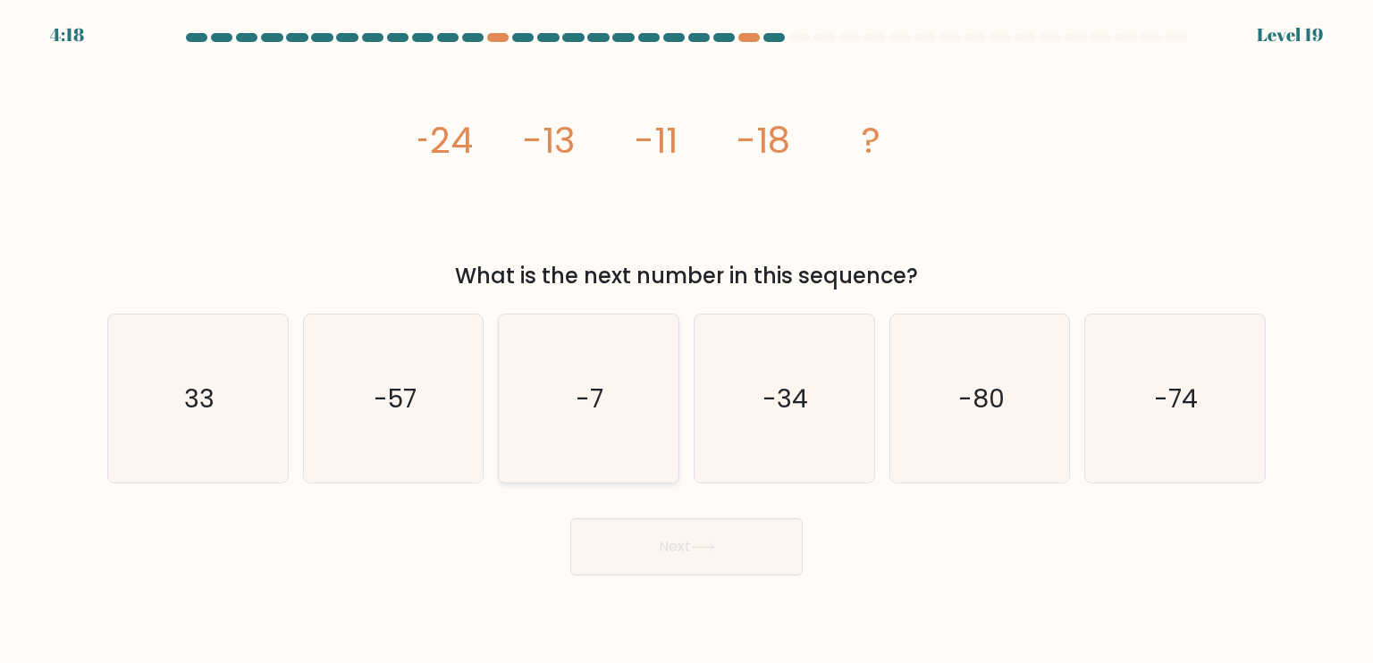
click at [552, 394] on icon "-7" at bounding box center [588, 399] width 168 height 168
click at [687, 341] on input "c. -7" at bounding box center [687, 336] width 1 height 9
radio input "true"
click at [597, 529] on button "Next" at bounding box center [686, 547] width 232 height 57
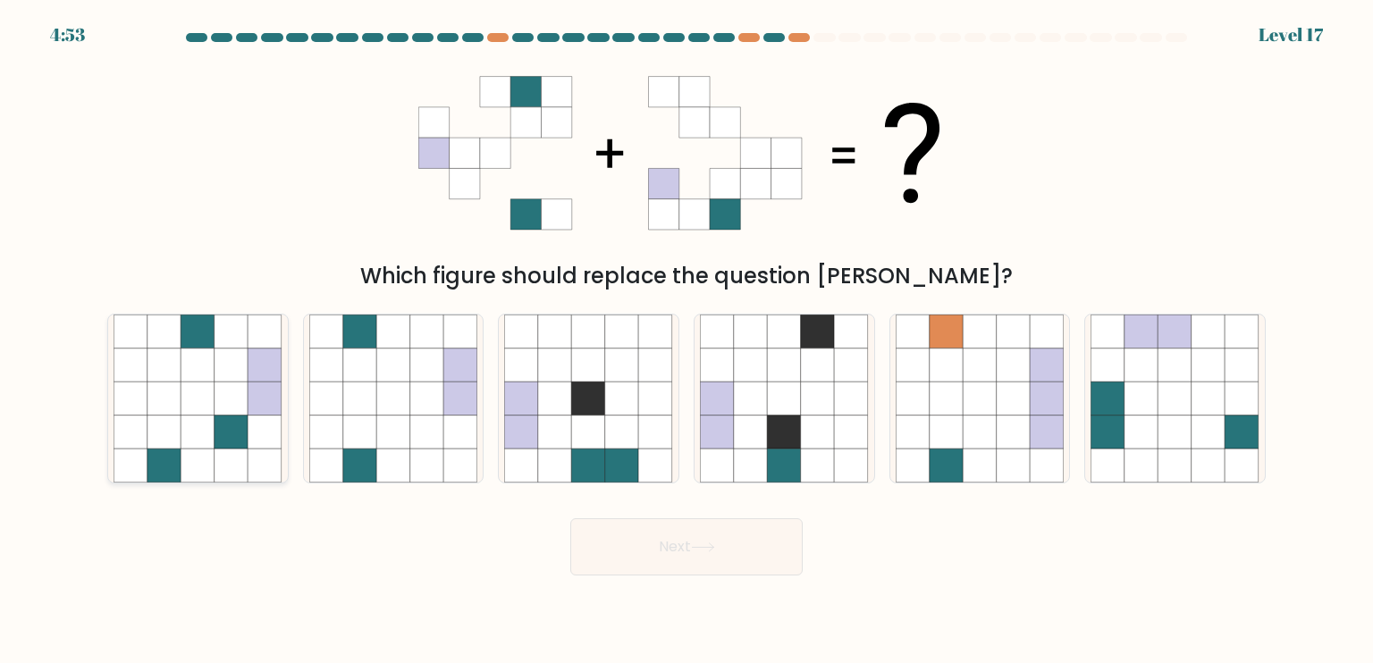
click at [221, 421] on icon at bounding box center [232, 433] width 34 height 34
click at [687, 341] on input "a." at bounding box center [687, 336] width 1 height 9
radio input "true"
click at [665, 557] on button "Next" at bounding box center [686, 547] width 232 height 57
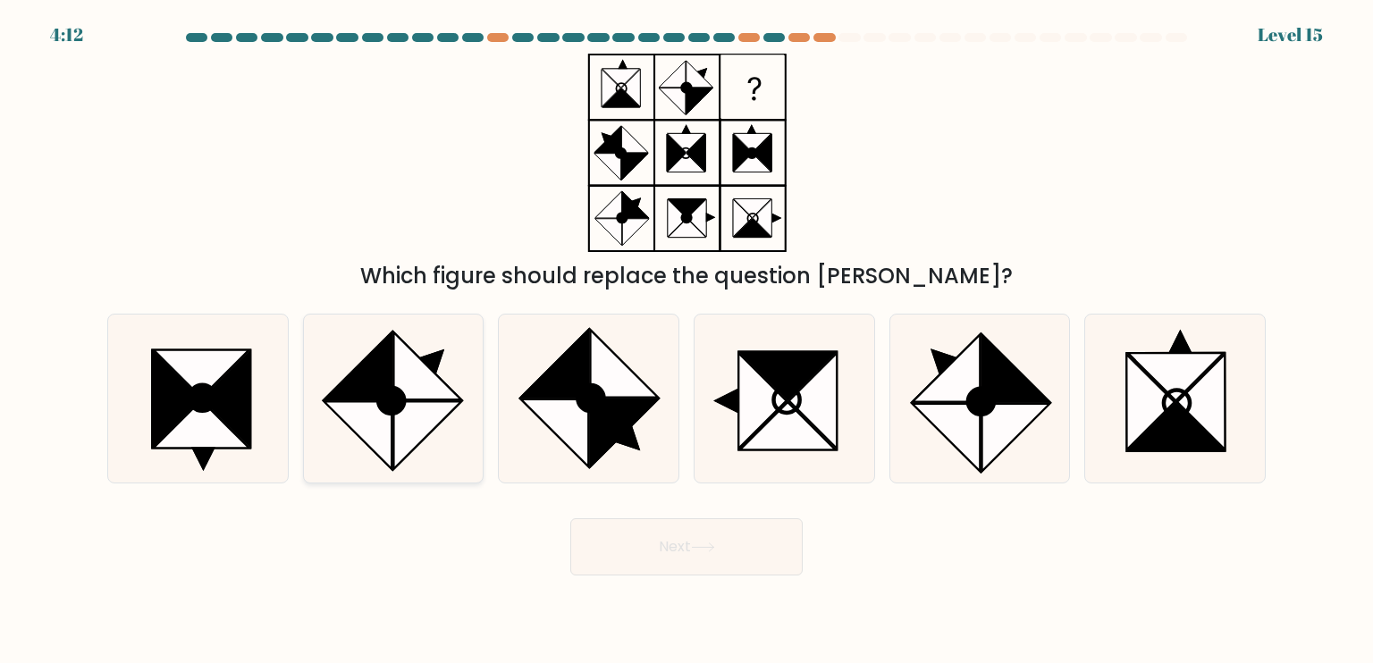
drag, startPoint x: 383, startPoint y: 410, endPoint x: 400, endPoint y: 417, distance: 18.4
click at [384, 410] on circle at bounding box center [391, 401] width 37 height 37
click at [687, 341] on input "b." at bounding box center [687, 336] width 1 height 9
radio input "true"
click at [648, 574] on button "Next" at bounding box center [686, 547] width 232 height 57
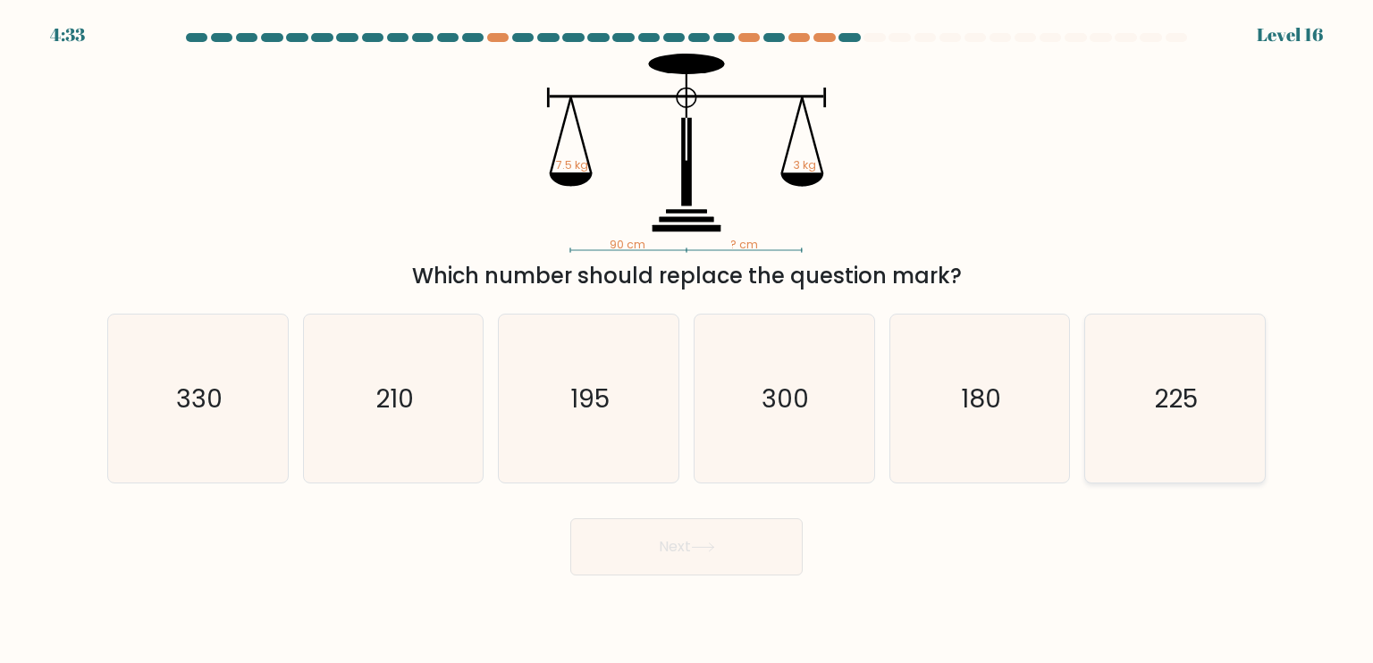
click at [1106, 436] on icon "225" at bounding box center [1175, 399] width 168 height 168
click at [687, 341] on input "f. 225" at bounding box center [687, 336] width 1 height 9
radio input "true"
click at [758, 553] on button "Next" at bounding box center [686, 547] width 232 height 57
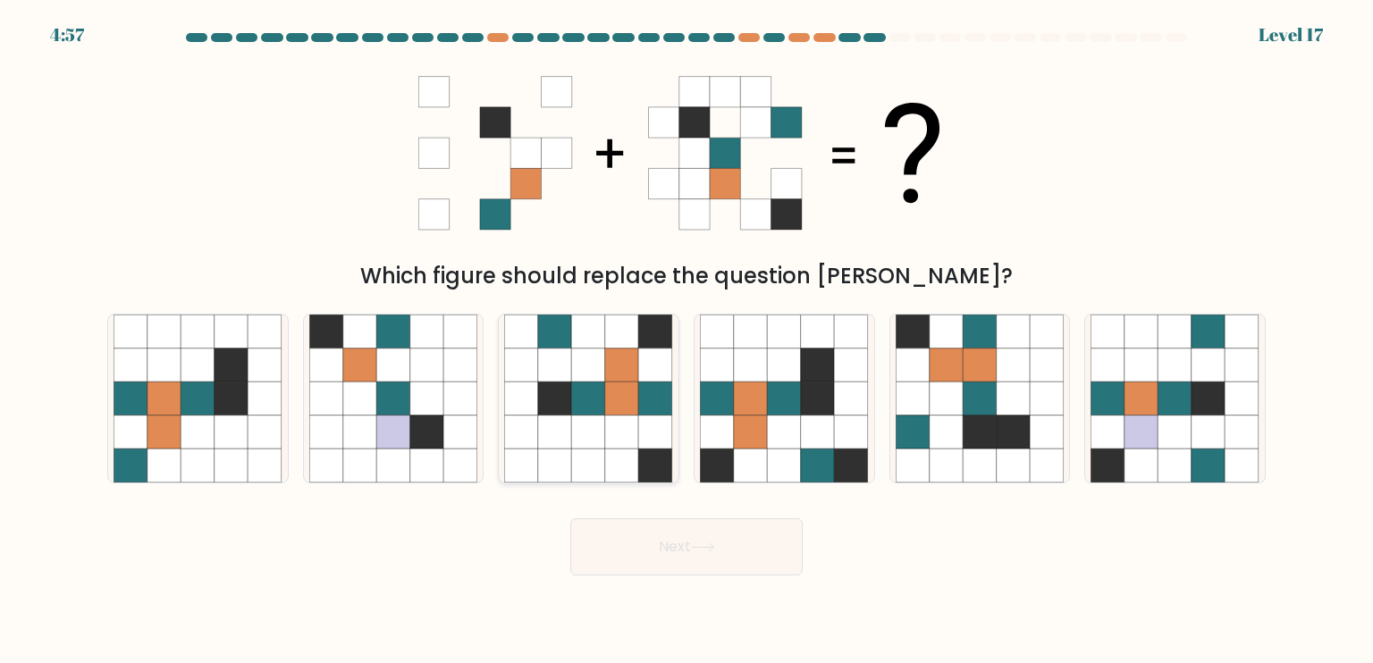
click at [623, 428] on icon at bounding box center [622, 433] width 34 height 34
click at [687, 341] on input "c." at bounding box center [687, 336] width 1 height 9
radio input "true"
click at [670, 544] on button "Next" at bounding box center [686, 547] width 232 height 57
